Goal: Navigation & Orientation: Find specific page/section

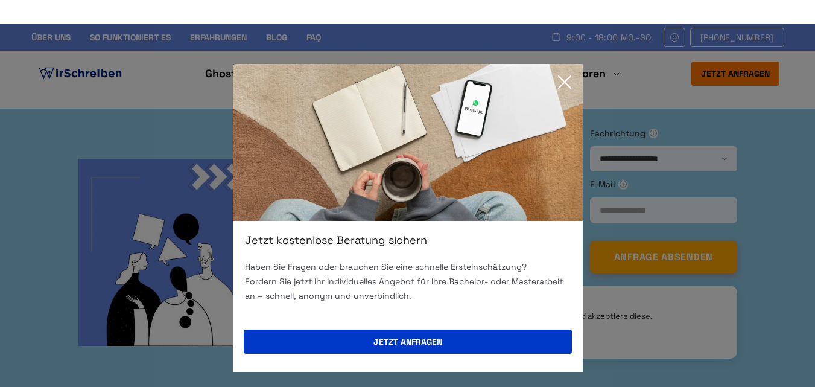
click at [572, 87] on icon at bounding box center [564, 82] width 24 height 24
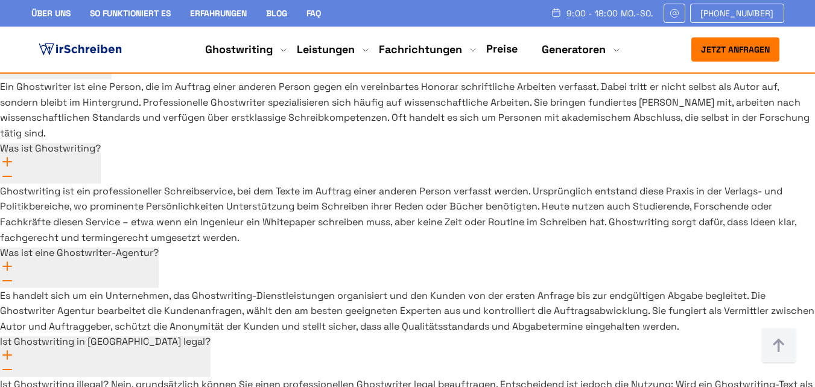
scroll to position [9003, 0]
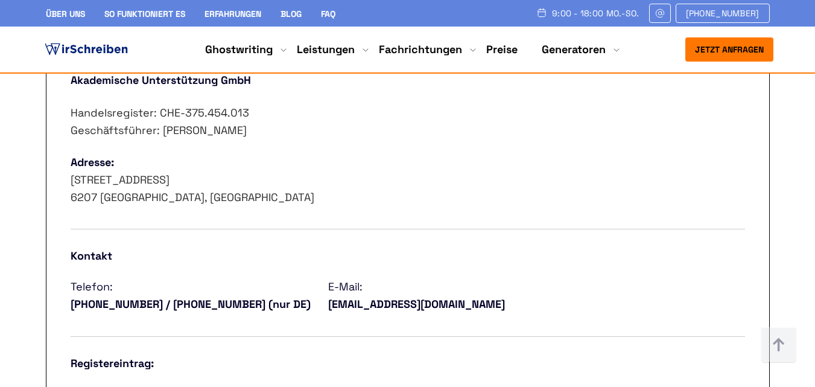
scroll to position [724, 0]
